Goal: Information Seeking & Learning: Find specific fact

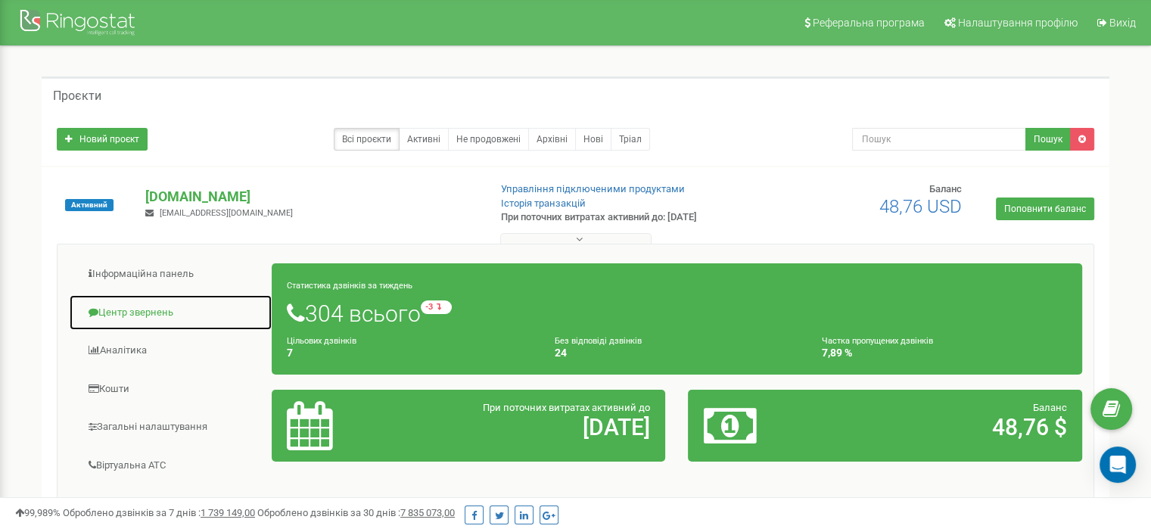
click at [130, 312] on link "Центр звернень" at bounding box center [171, 312] width 204 height 37
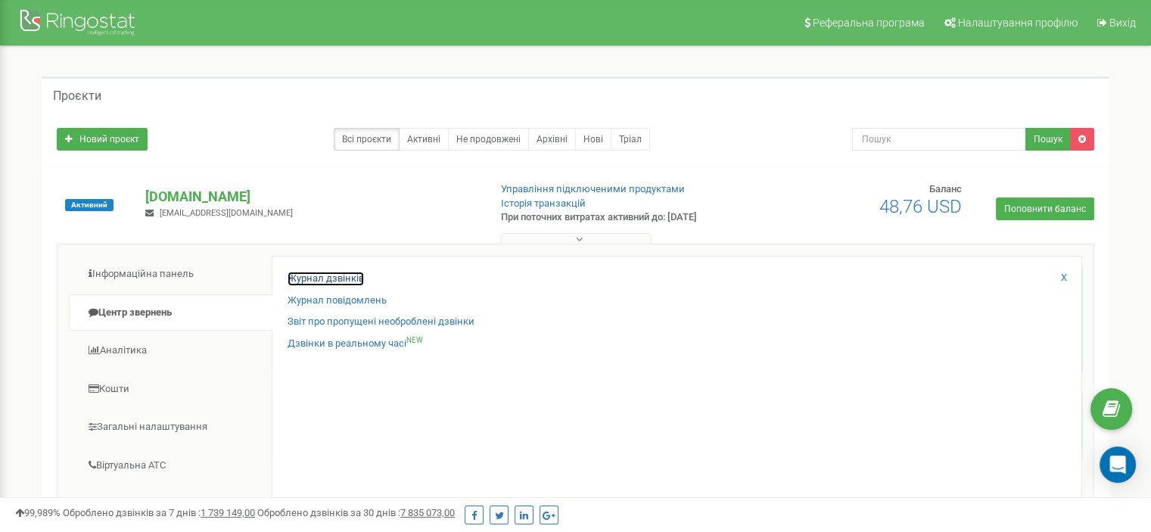
click at [315, 278] on link "Журнал дзвінків" at bounding box center [326, 279] width 76 height 14
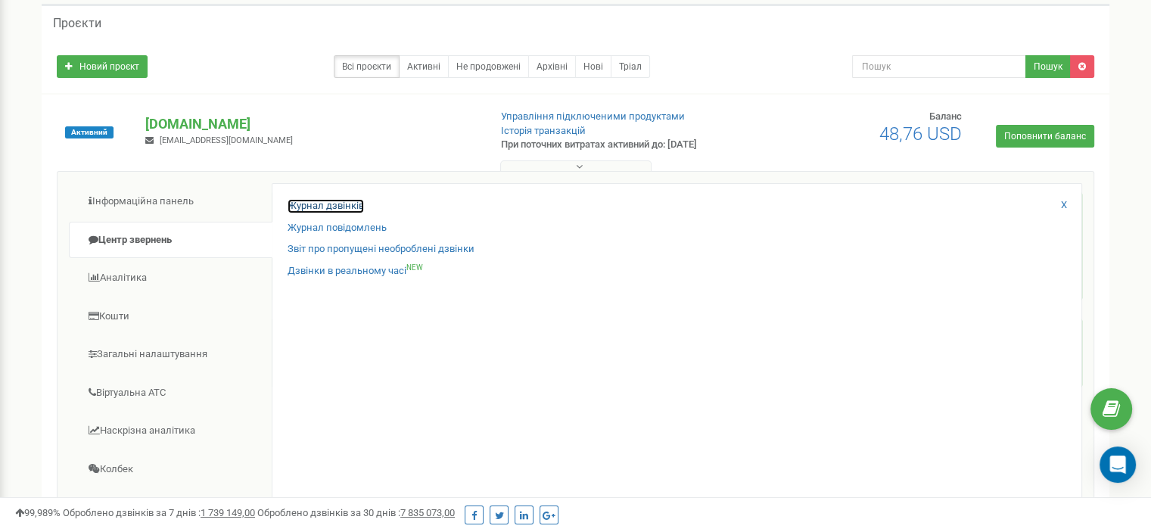
scroll to position [78, 0]
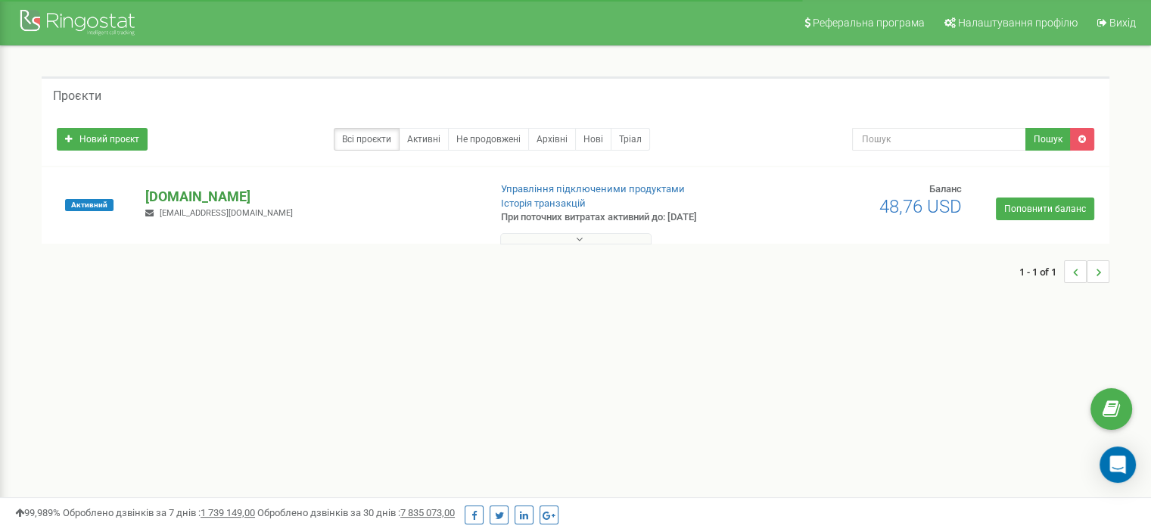
click at [215, 200] on p "[DOMAIN_NAME]" at bounding box center [310, 197] width 331 height 20
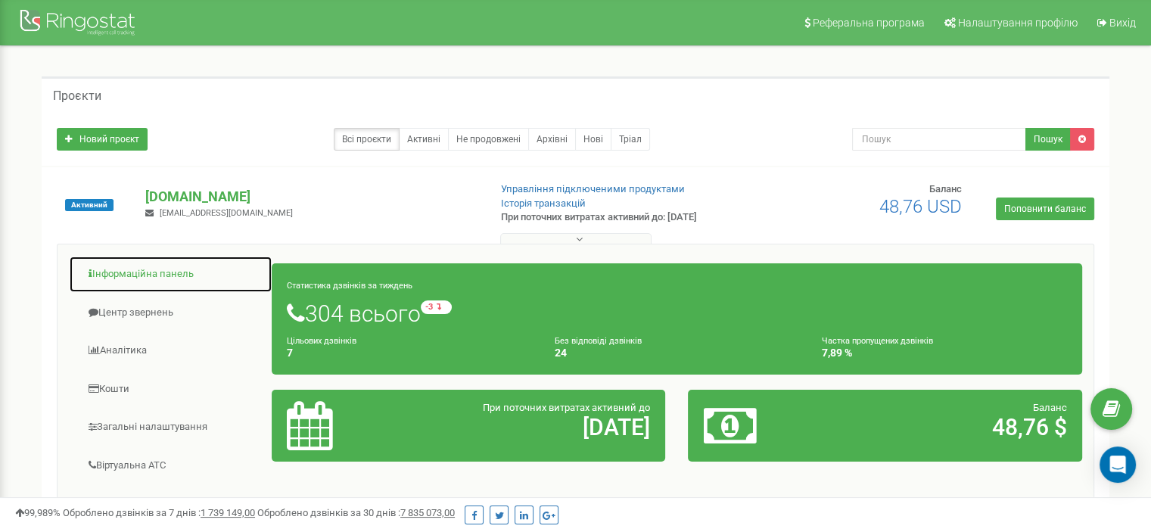
click at [156, 278] on link "Інформаційна панель" at bounding box center [171, 274] width 204 height 37
click at [166, 277] on link "Інформаційна панель" at bounding box center [171, 274] width 204 height 37
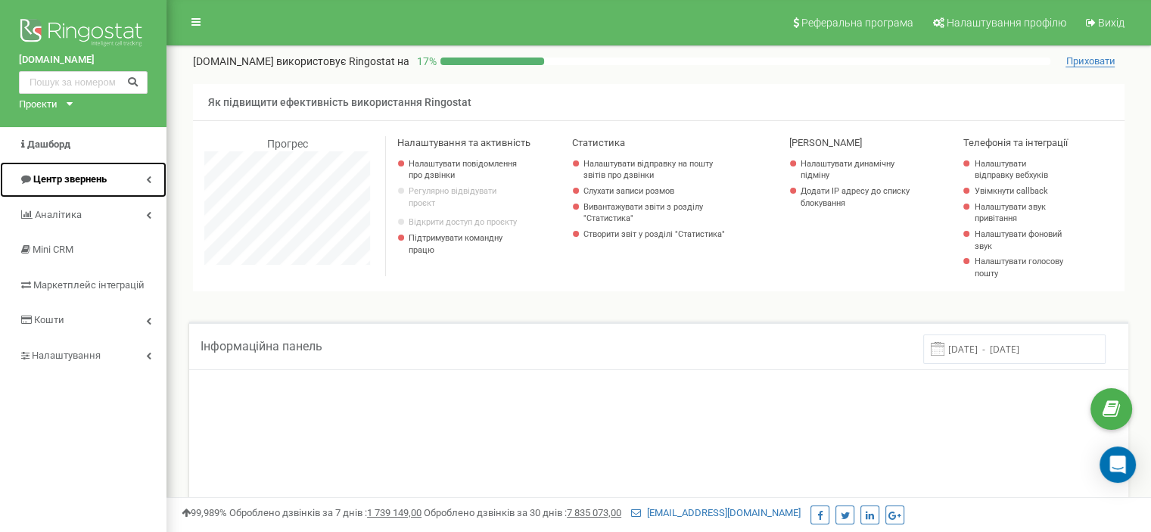
click at [64, 168] on link "Центр звернень" at bounding box center [83, 180] width 167 height 36
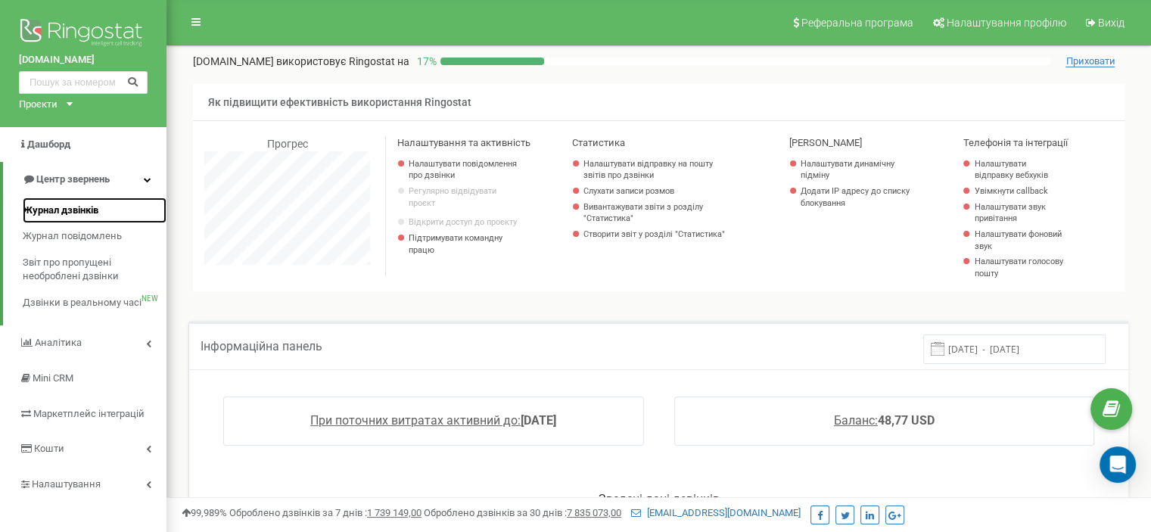
click at [51, 207] on span "Журнал дзвінків" at bounding box center [61, 211] width 76 height 14
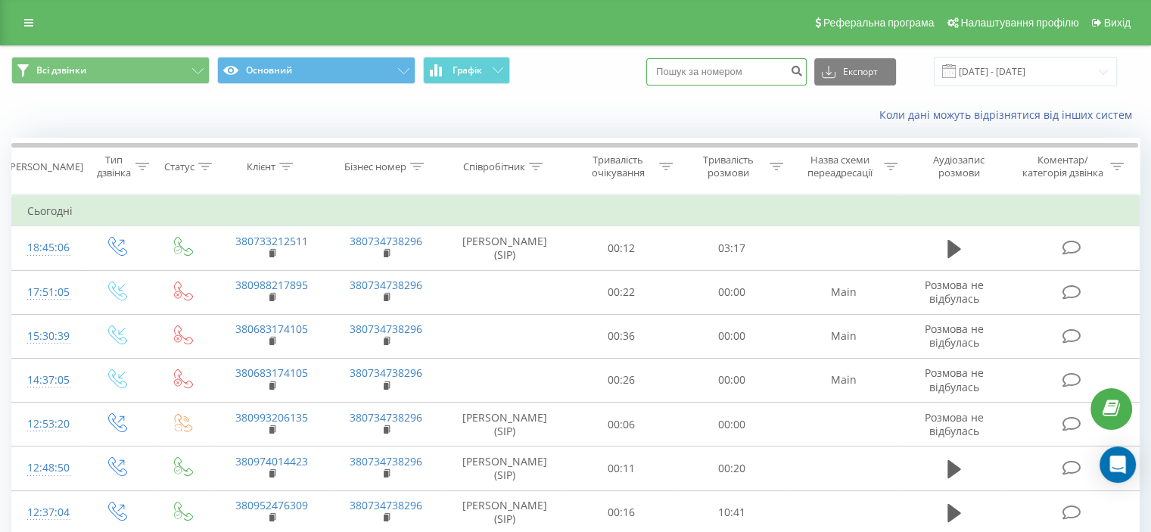
click at [708, 61] on input at bounding box center [726, 71] width 160 height 27
paste input "0956680724"
click at [678, 70] on input "0956680724" at bounding box center [726, 71] width 160 height 27
type input "380956680724"
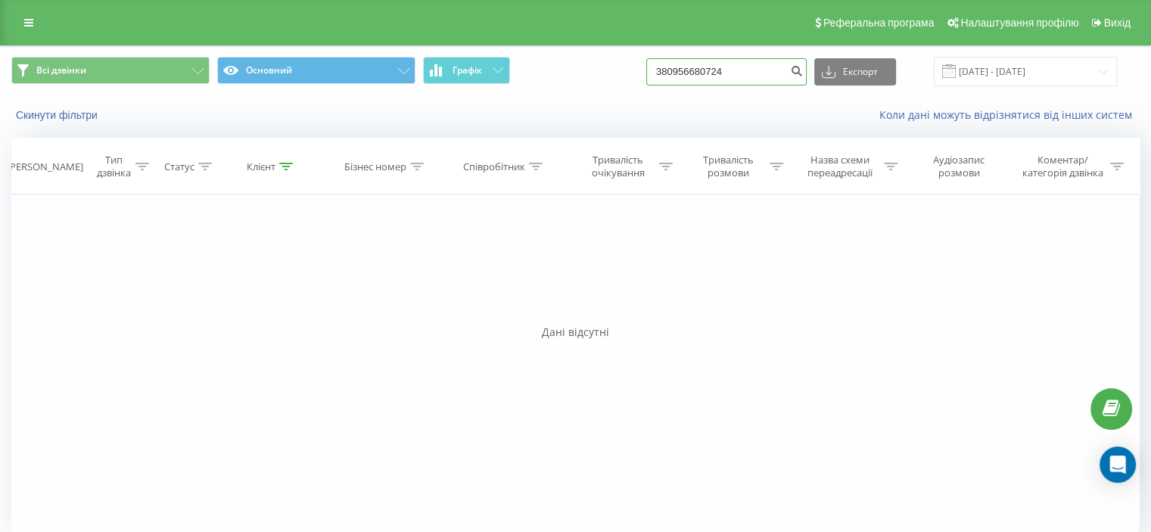
click at [691, 74] on input "380956680724" at bounding box center [726, 71] width 160 height 27
type input "0956680724"
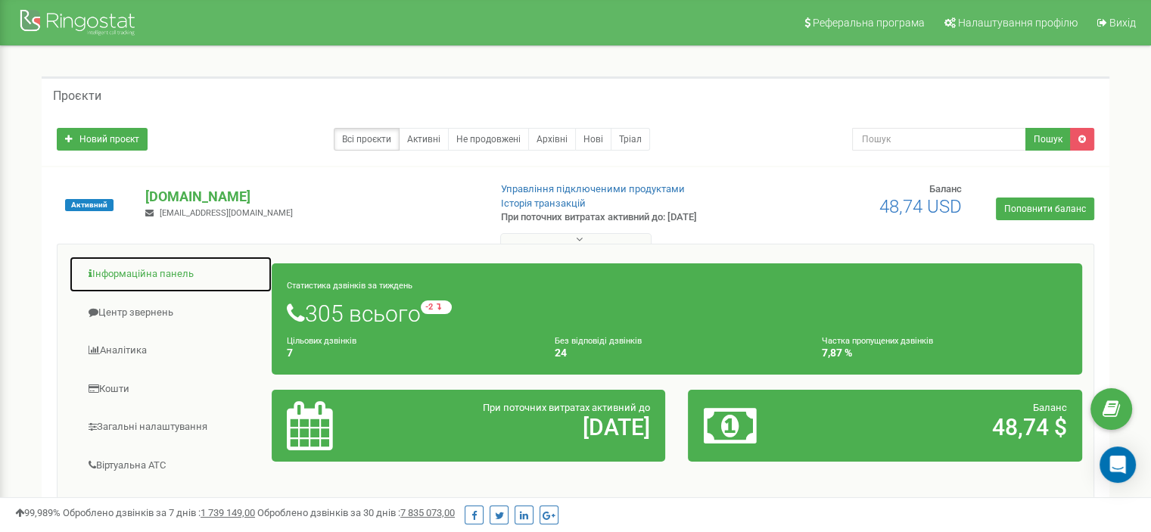
click at [130, 277] on link "Інформаційна панель" at bounding box center [171, 274] width 204 height 37
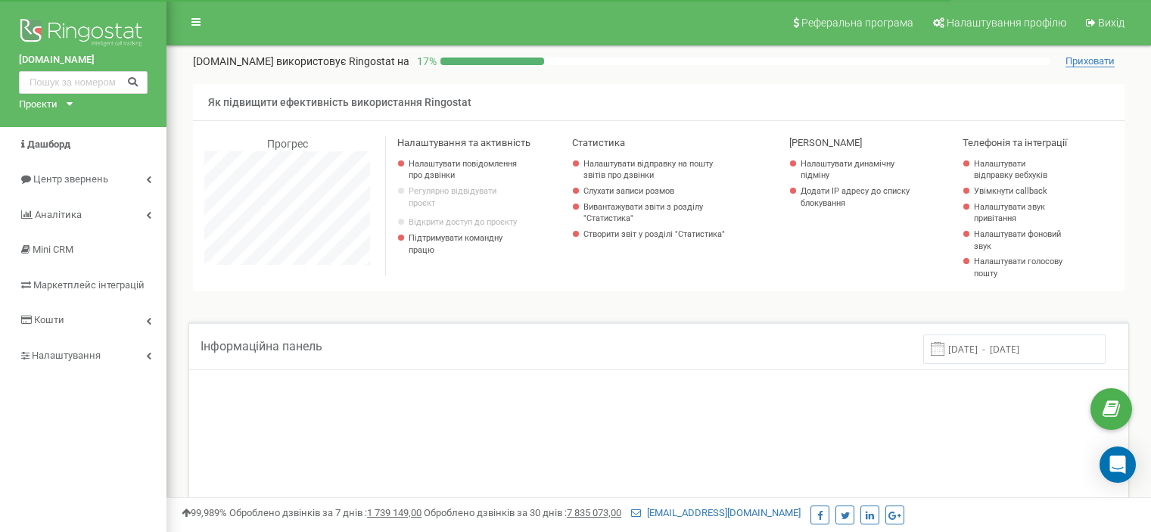
click at [72, 176] on span "Центр звернень" at bounding box center [70, 178] width 75 height 11
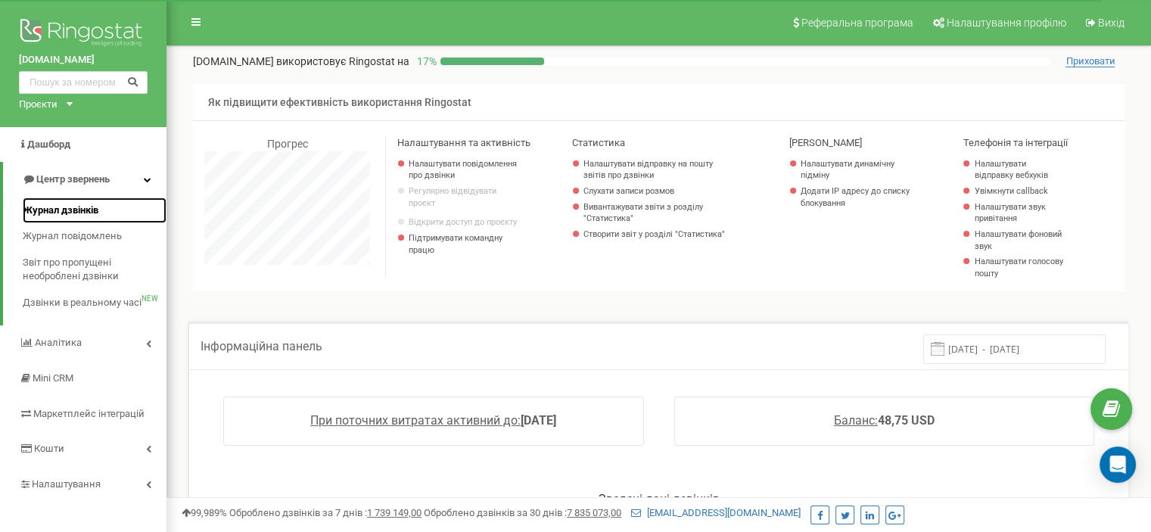
click at [64, 200] on link "Журнал дзвінків" at bounding box center [95, 211] width 144 height 26
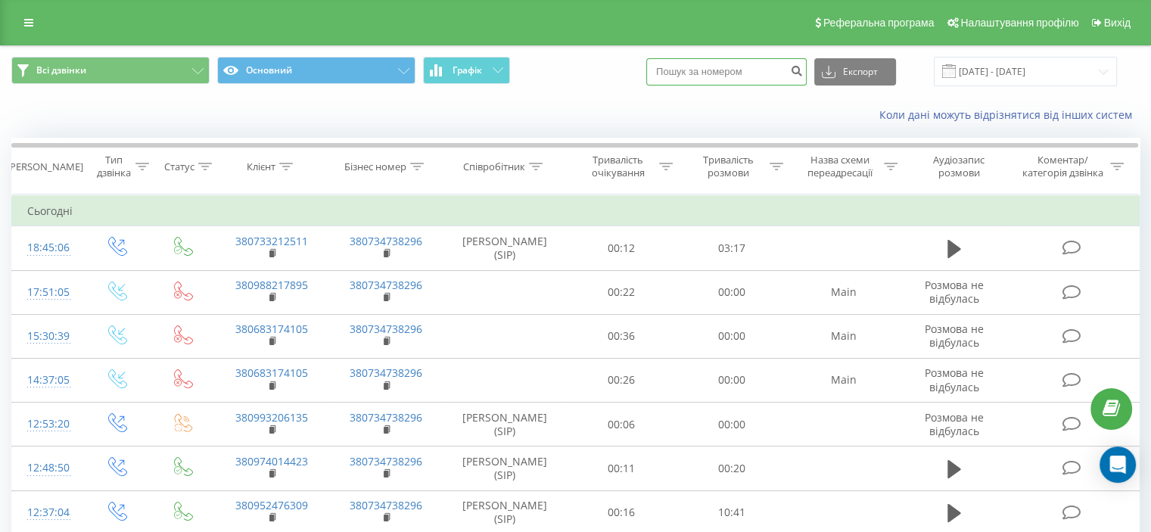
click at [730, 68] on input at bounding box center [726, 71] width 160 height 27
paste input "0956680724"
click at [678, 72] on input "0956680724" at bounding box center [726, 71] width 160 height 27
type input "380956680724"
click at [803, 70] on icon "submit" at bounding box center [796, 68] width 13 height 9
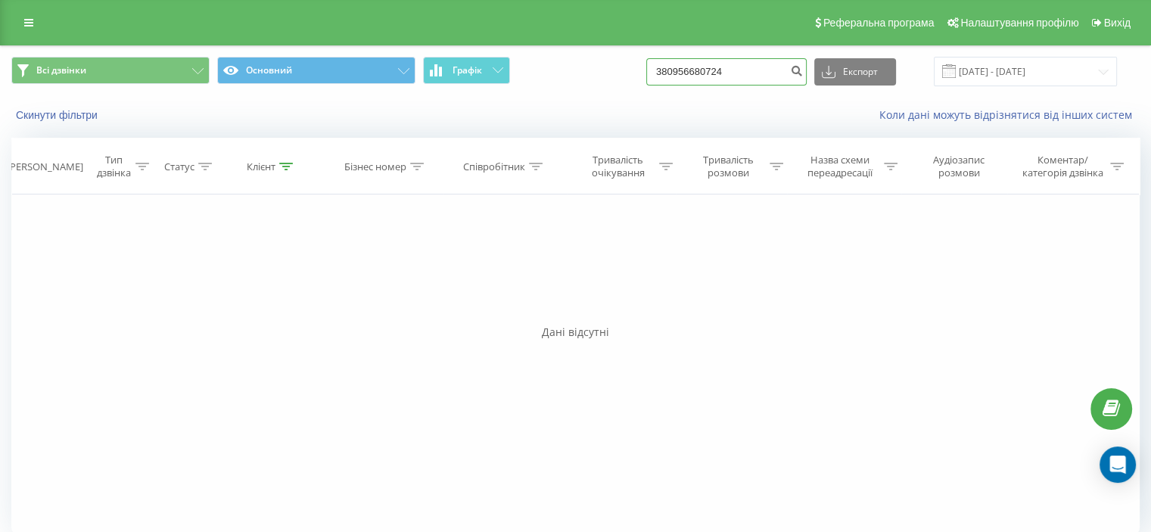
click at [706, 81] on input "380956680724" at bounding box center [726, 71] width 160 height 27
paste input "[PHONE_NUMBER]"
click at [687, 69] on input "[PHONE_NUMBER]" at bounding box center [726, 71] width 160 height 27
type input "380996053384"
click at [803, 69] on icon "submit" at bounding box center [796, 68] width 13 height 9
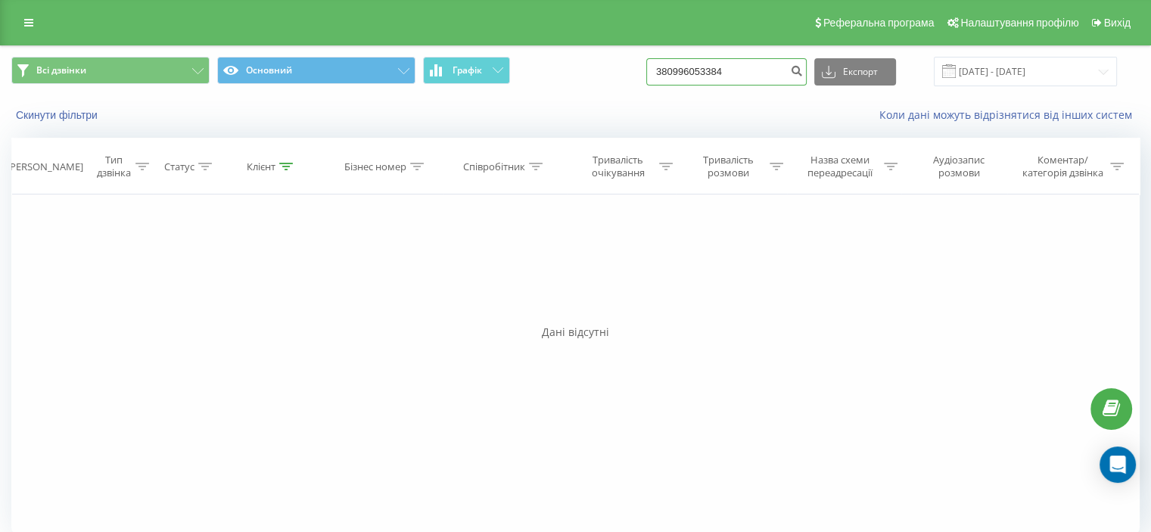
click at [684, 71] on input "380996053384" at bounding box center [726, 71] width 160 height 27
type input "0996053384"
click at [801, 67] on button "submit" at bounding box center [796, 71] width 20 height 27
